Goal: Task Accomplishment & Management: Complete application form

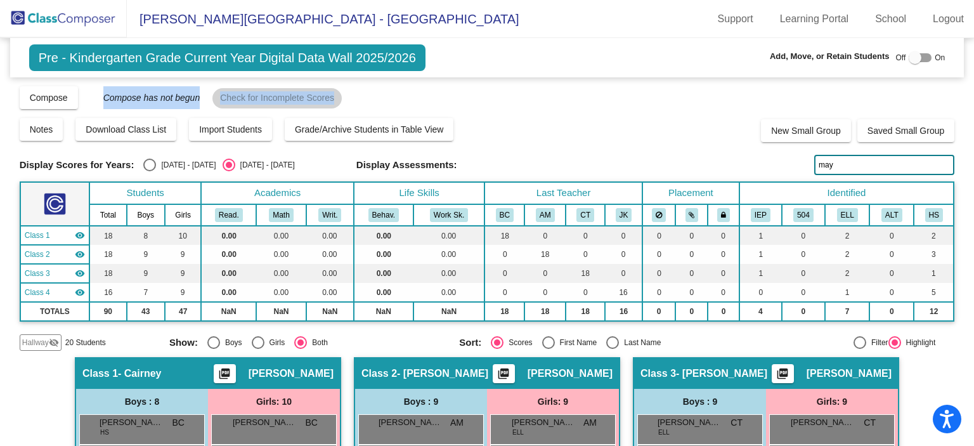
click at [49, 22] on img at bounding box center [63, 18] width 127 height 37
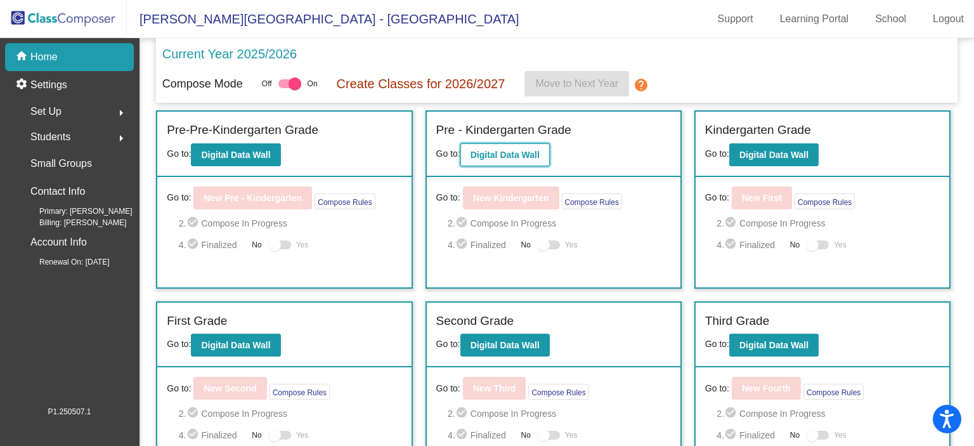
click at [520, 152] on b "Digital Data Wall" at bounding box center [504, 155] width 69 height 10
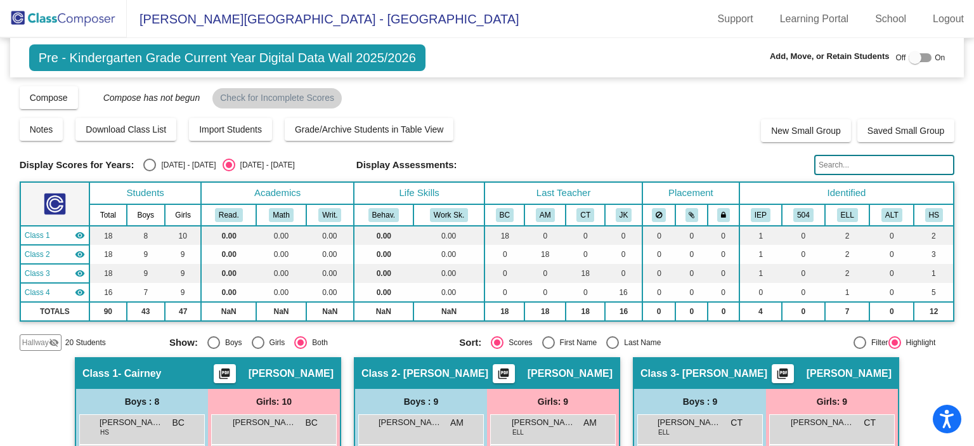
click at [959, 136] on mat-sidenav-content "Pre - Kindergarten Grade Current Year Digital Data Wall 2025/2026 Add, Move, or…" at bounding box center [487, 242] width 974 height 408
click at [62, 21] on img at bounding box center [63, 18] width 127 height 37
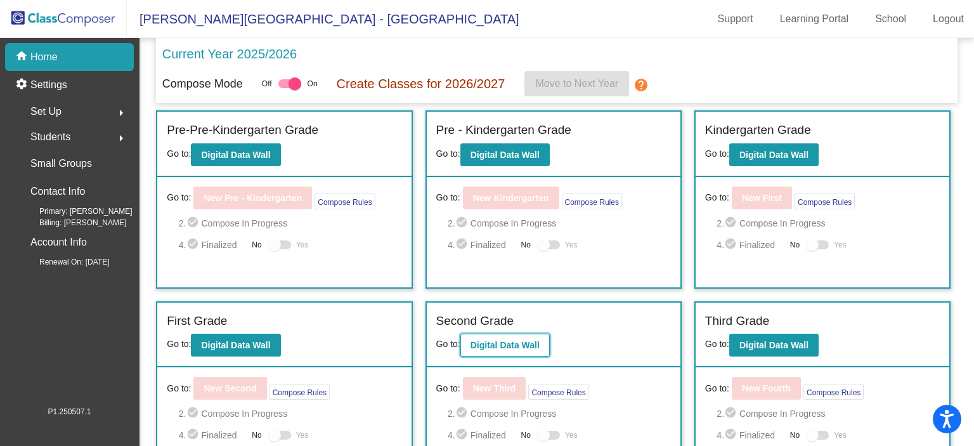
click at [510, 334] on button "Digital Data Wall" at bounding box center [504, 344] width 89 height 23
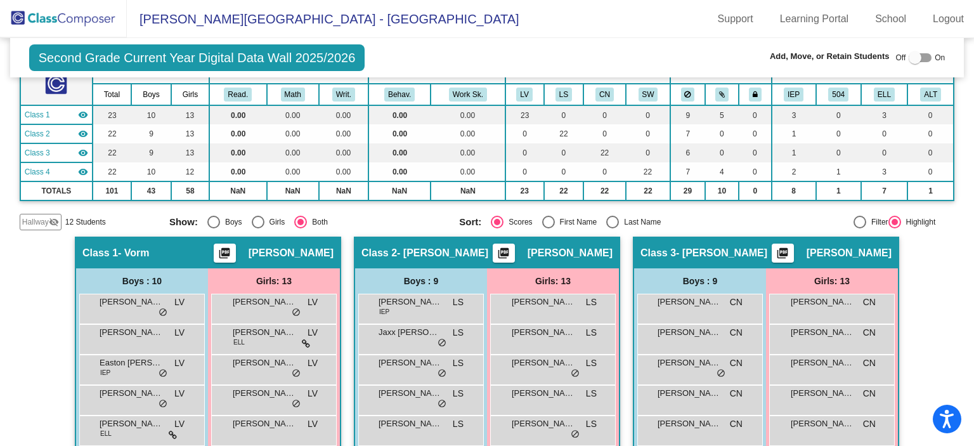
scroll to position [127, 0]
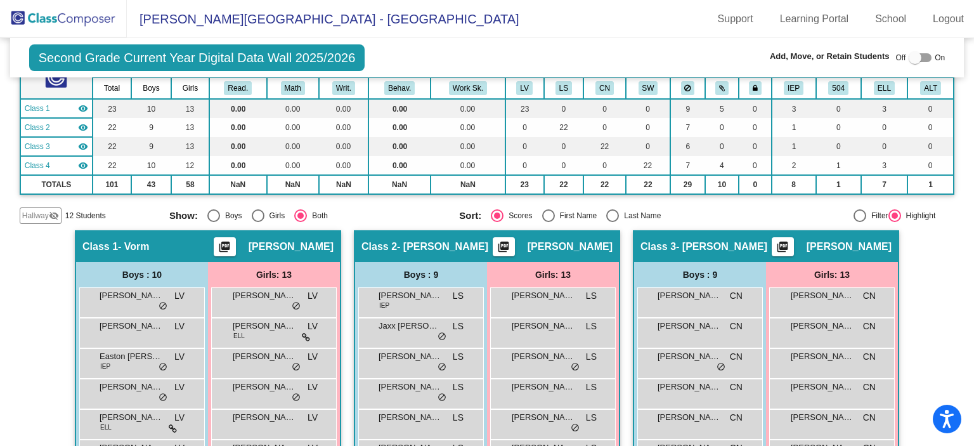
click at [55, 12] on img at bounding box center [63, 18] width 127 height 37
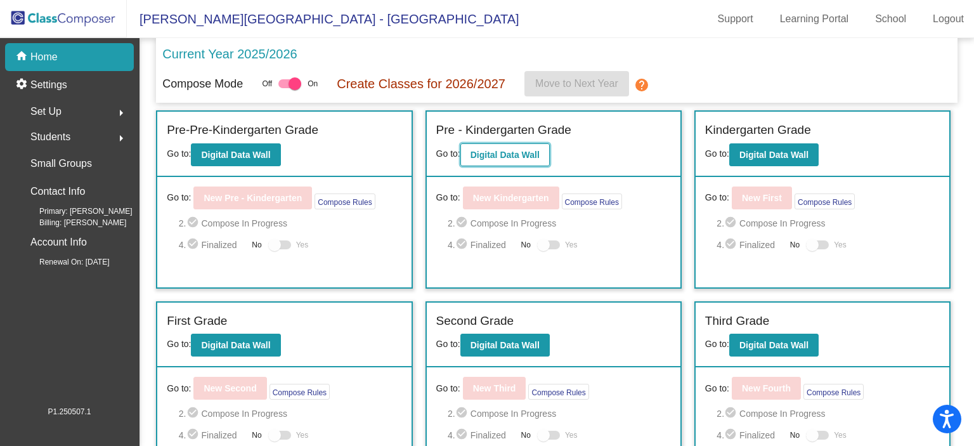
click at [533, 150] on b "Digital Data Wall" at bounding box center [504, 155] width 69 height 10
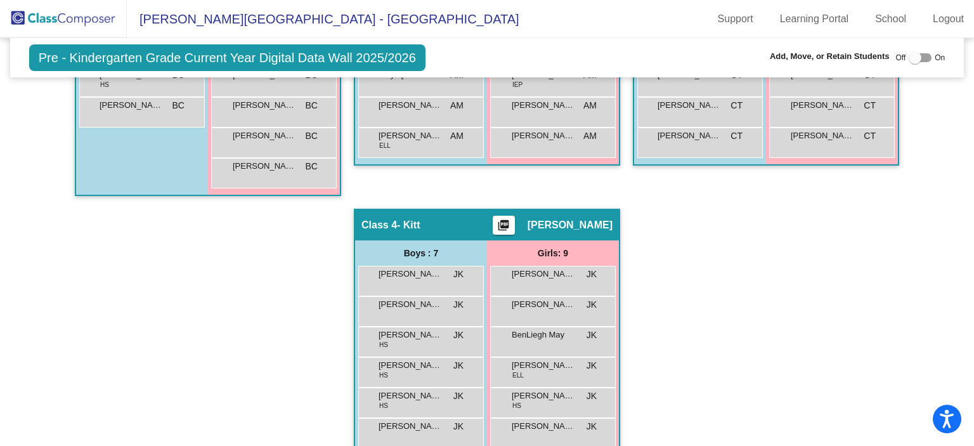
scroll to position [541, 0]
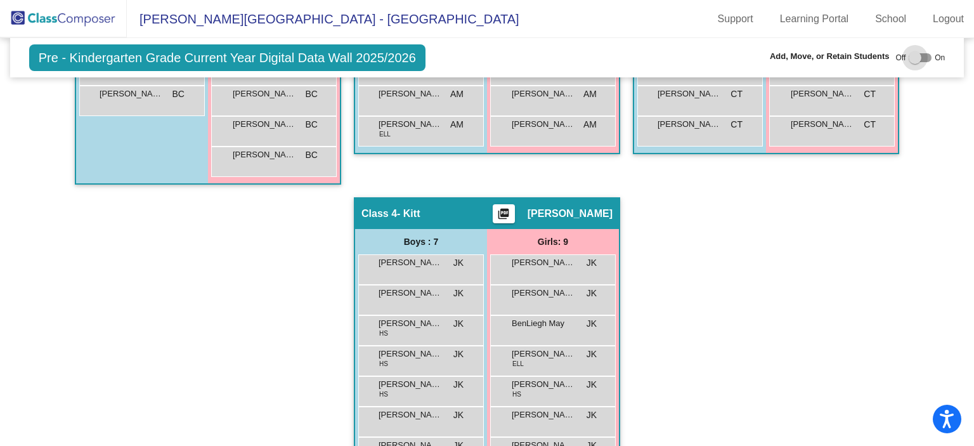
click at [912, 54] on div at bounding box center [915, 57] width 13 height 13
checkbox input "true"
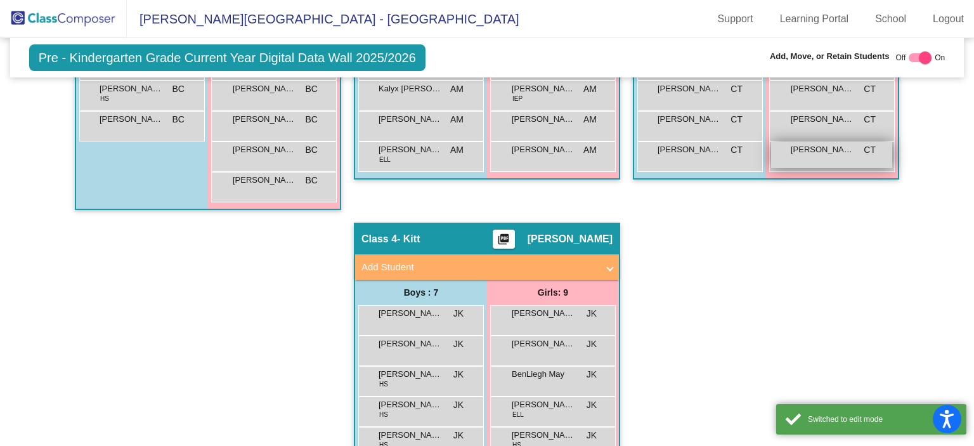
scroll to position [567, 0]
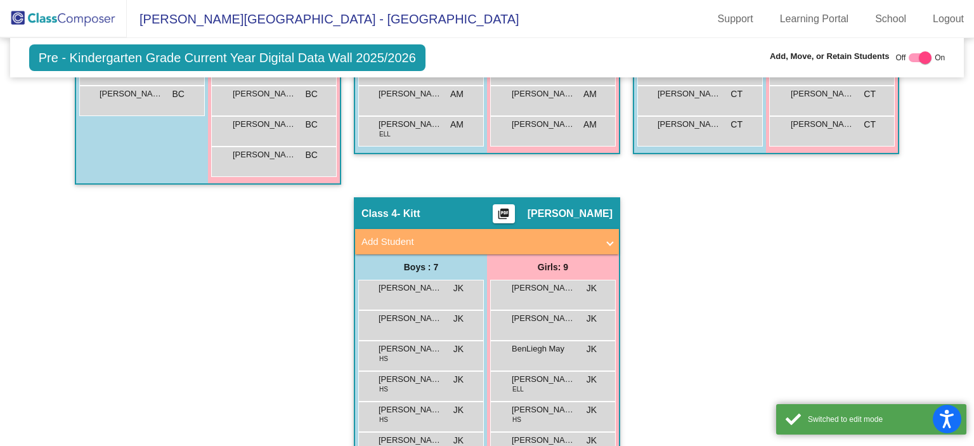
click at [552, 235] on mat-panel-title "Add Student" at bounding box center [479, 242] width 236 height 15
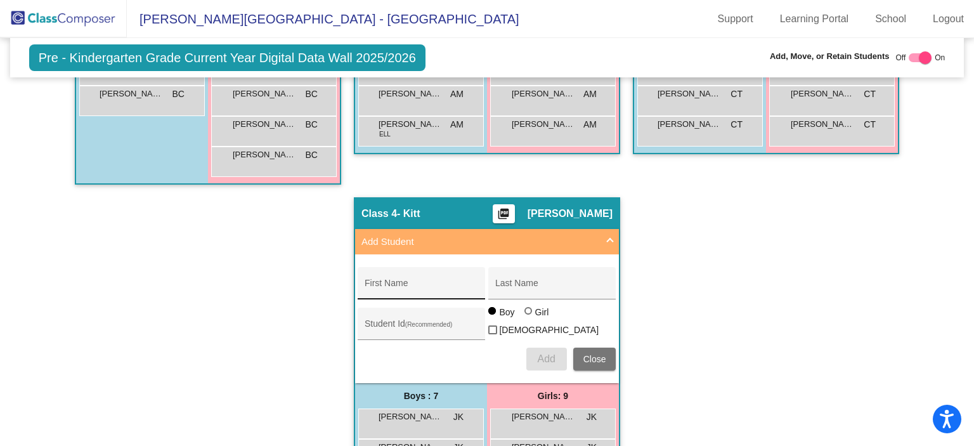
click at [408, 276] on div "First Name" at bounding box center [422, 287] width 114 height 26
type input "[PERSON_NAME]"
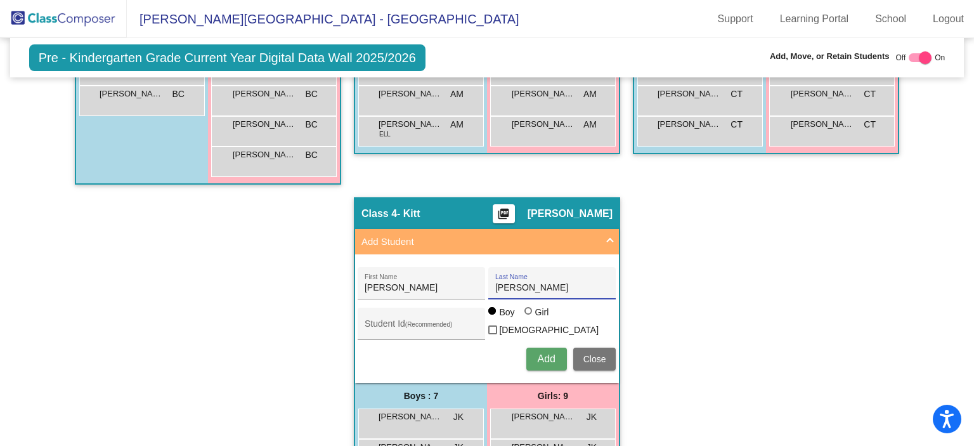
type input "[PERSON_NAME]"
click at [548, 353] on span "Add" at bounding box center [546, 358] width 18 height 11
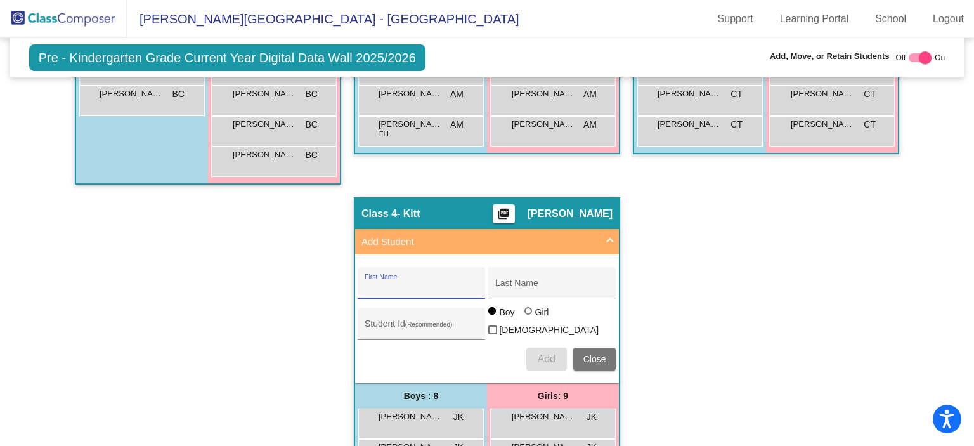
drag, startPoint x: 598, startPoint y: 240, endPoint x: 659, endPoint y: 240, distance: 61.5
click at [601, 240] on span "Add Student" at bounding box center [484, 242] width 246 height 15
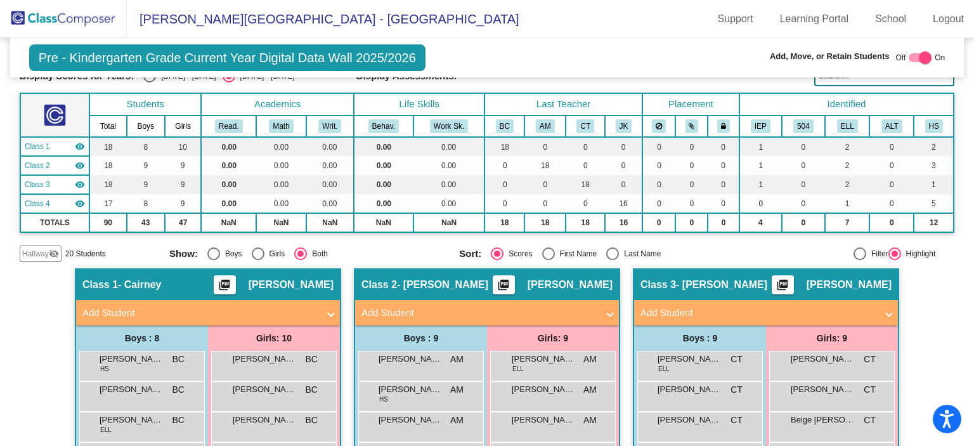
scroll to position [83, 0]
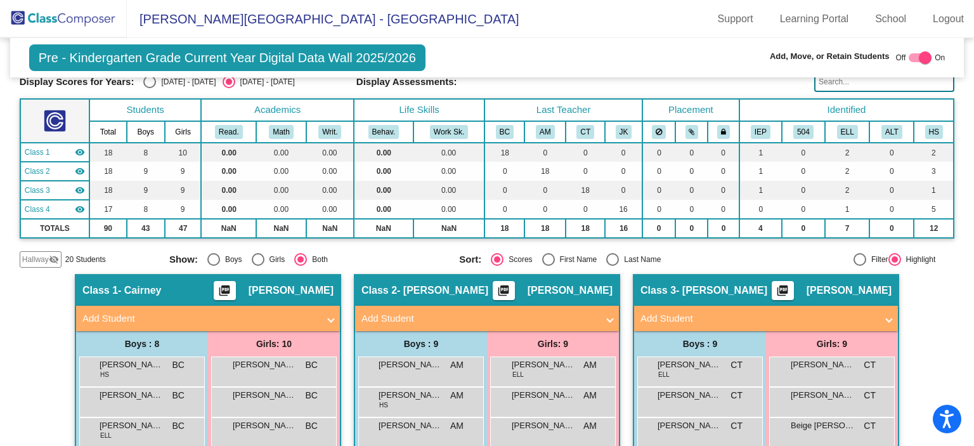
click at [844, 91] on input "text" at bounding box center [884, 82] width 140 height 20
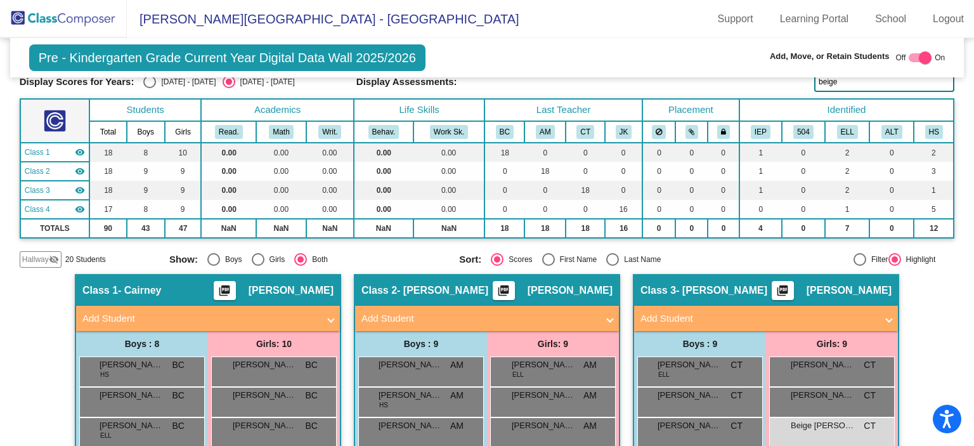
type input "beige"
